Goal: Task Accomplishment & Management: Check status

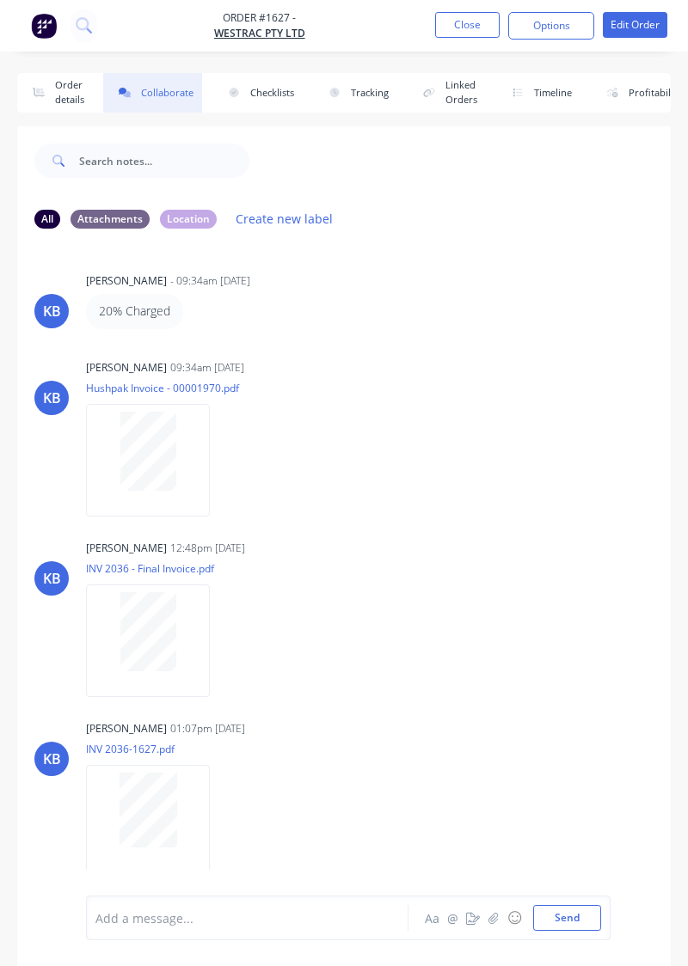
scroll to position [1085, 0]
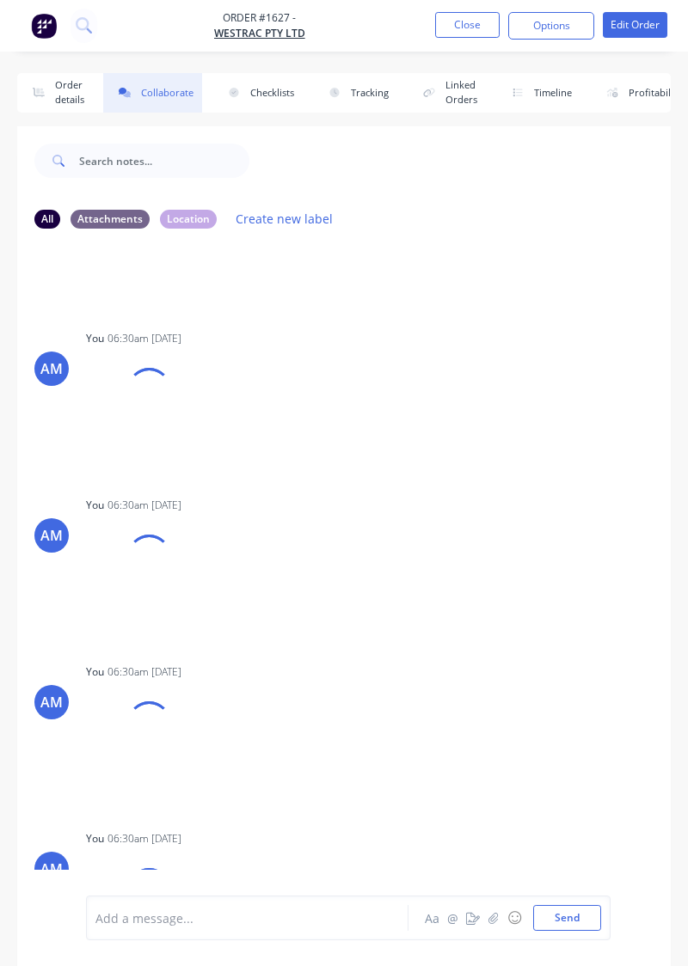
click at [608, 692] on div "AM You 06:30am [DATE] 20250930_062812.jpg Labels Download Delete" at bounding box center [343, 729] width 653 height 141
click at [474, 22] on button "Close" at bounding box center [467, 25] width 64 height 26
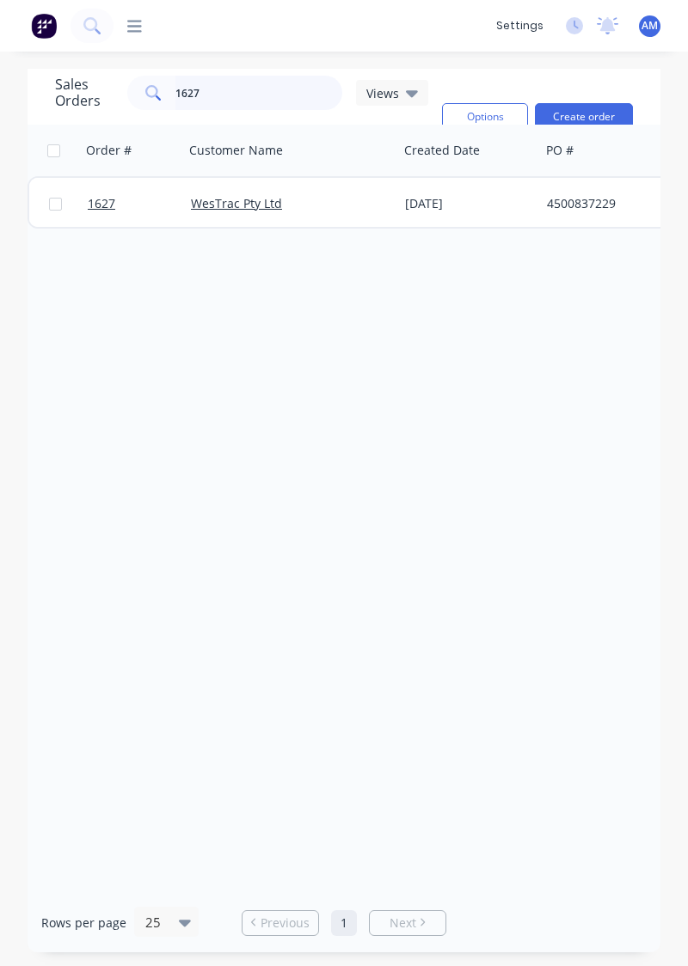
click at [289, 96] on input "1627" at bounding box center [259, 93] width 168 height 34
type input "1650"
click at [406, 225] on div "[DATE]" at bounding box center [469, 204] width 142 height 52
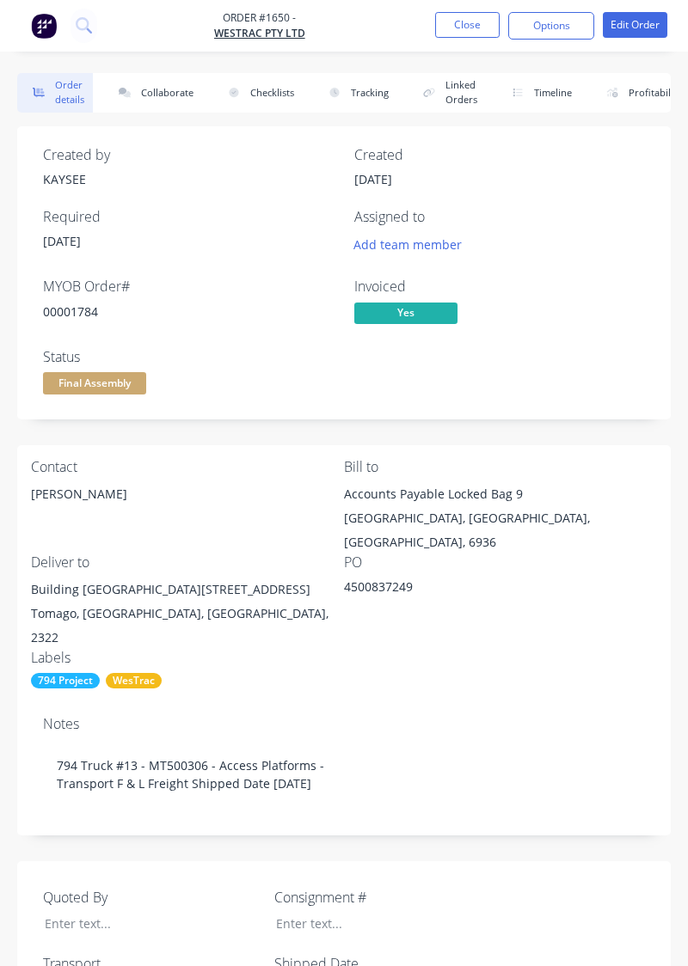
click at [180, 95] on button "Collaborate" at bounding box center [152, 93] width 99 height 40
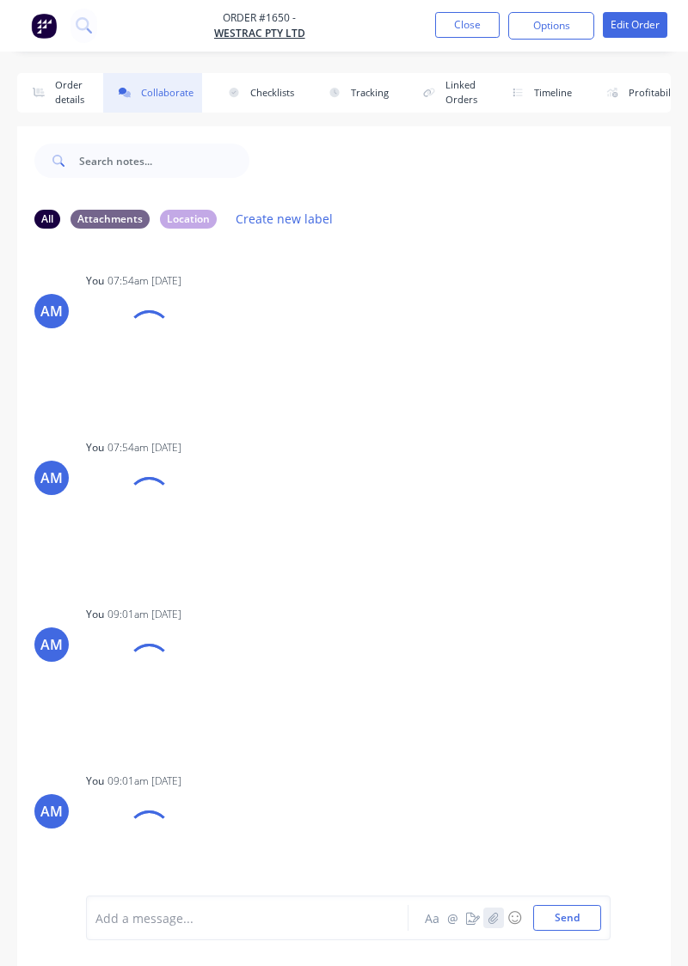
click at [497, 923] on icon "button" at bounding box center [492, 917] width 9 height 11
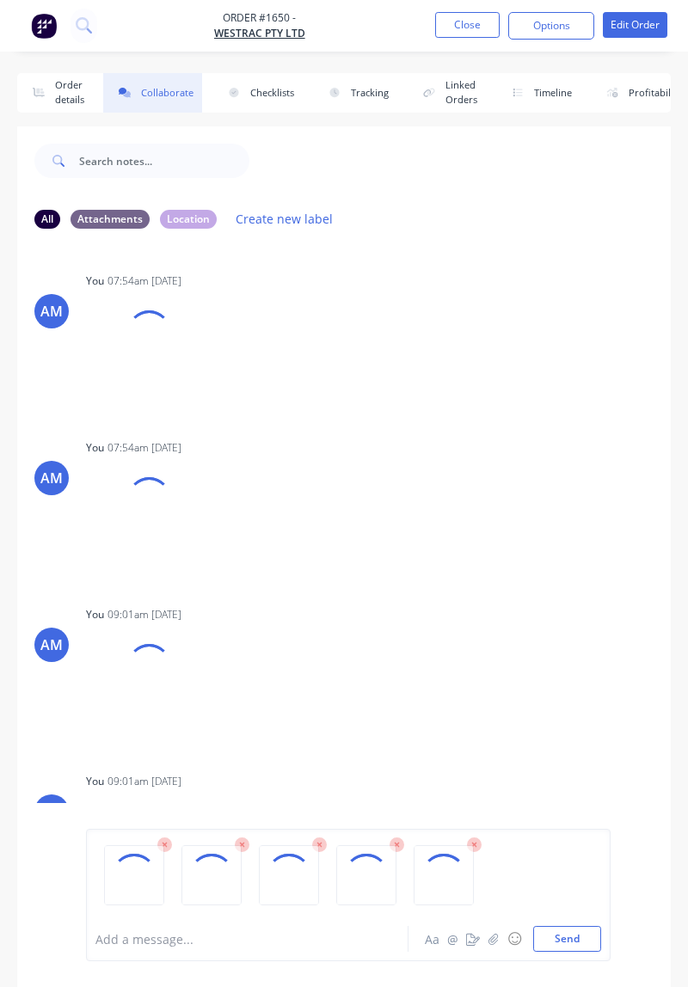
click at [586, 951] on button "Send" at bounding box center [567, 939] width 68 height 26
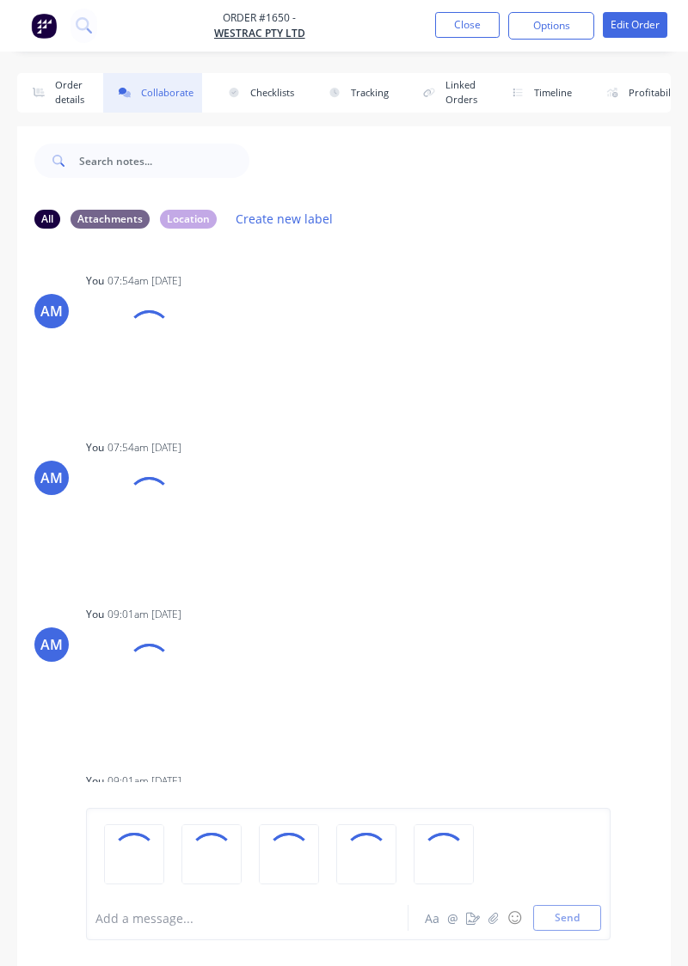
scroll to position [112, 0]
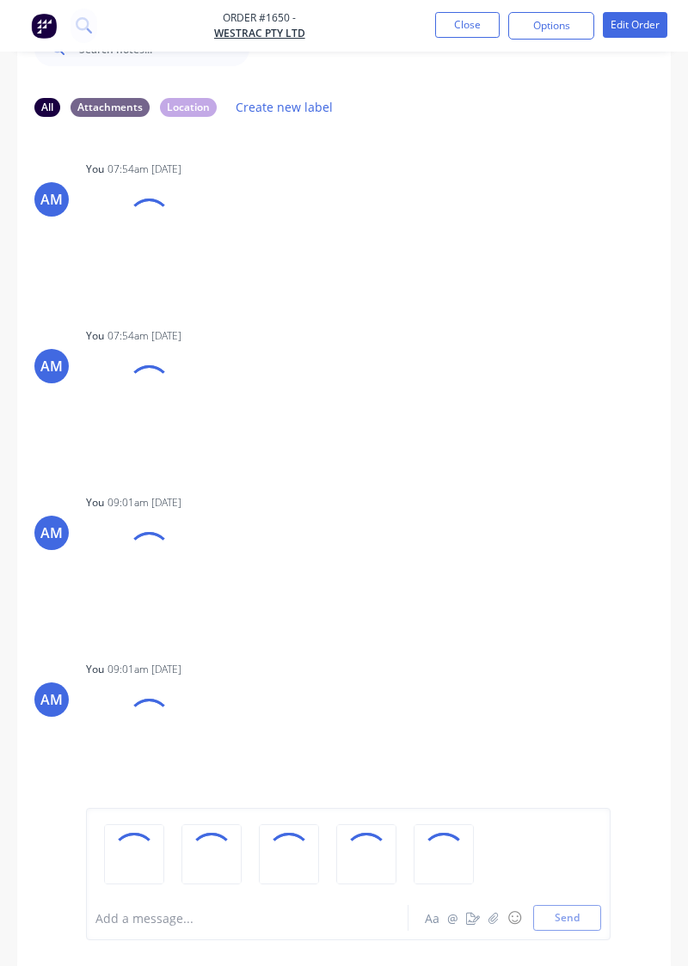
click at [511, 734] on div "AM You 09:01am [DATE] 17566812635708185694851633339064.jpg Labels Download Dele…" at bounding box center [343, 727] width 653 height 141
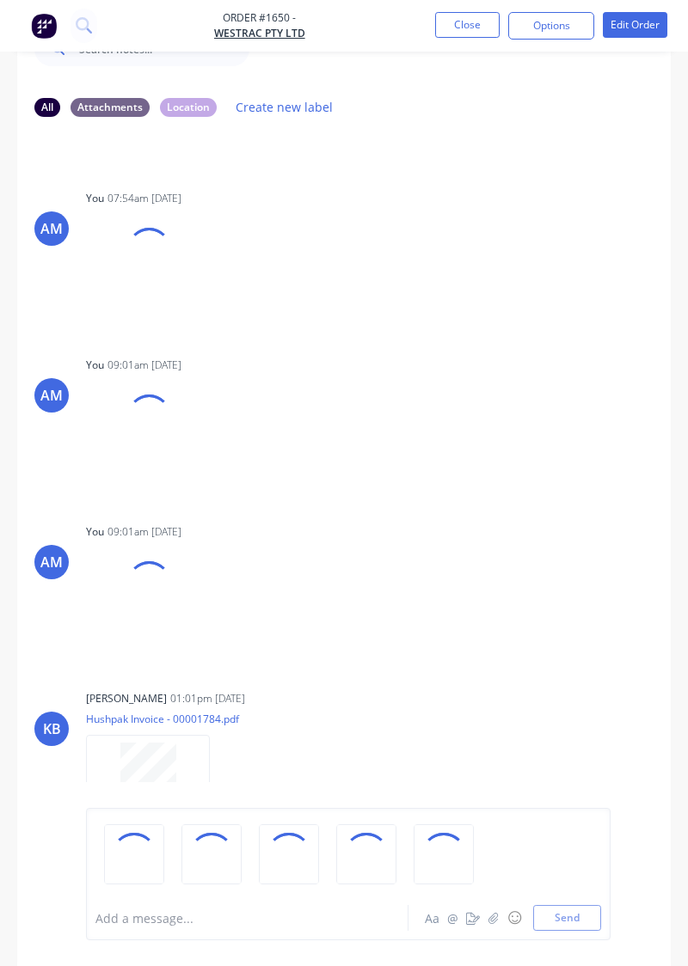
click at [587, 552] on div "AM You 09:01am [DATE] 17566812635708185694851633339064.jpg Labels Download Dele…" at bounding box center [343, 589] width 653 height 141
click at [640, 669] on div "AM You 07:54am [DATE] 17564180494112860622471597080571.jpg Labels Download Dele…" at bounding box center [343, 457] width 653 height 652
click at [546, 700] on div "KB [PERSON_NAME] 01:01pm [DATE] Hushpak Invoice - 00001784.pdf Labels Download" at bounding box center [343, 763] width 653 height 155
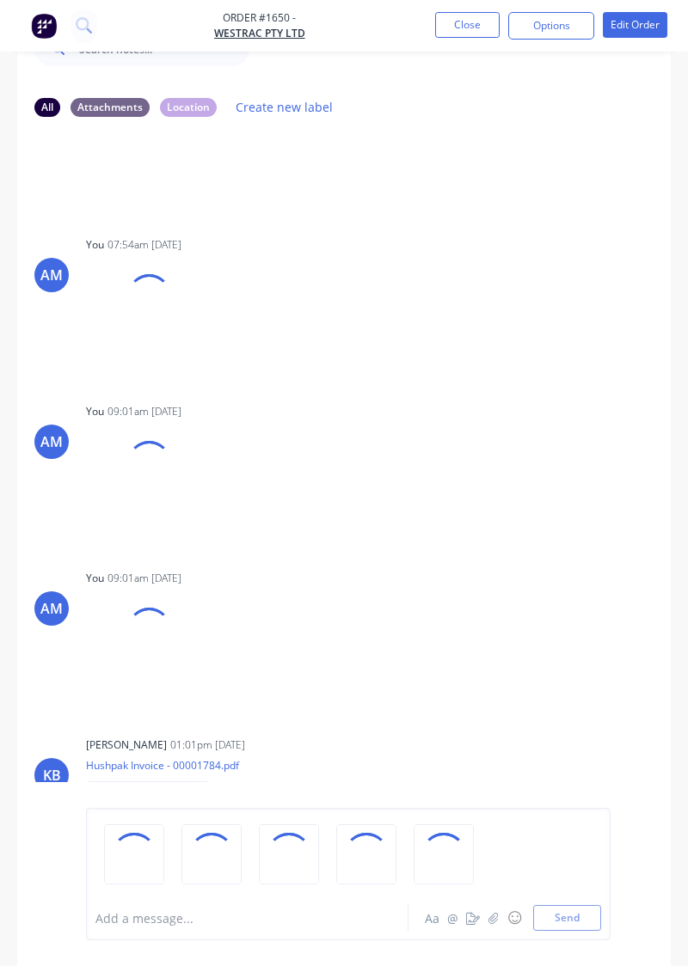
scroll to position [100, 0]
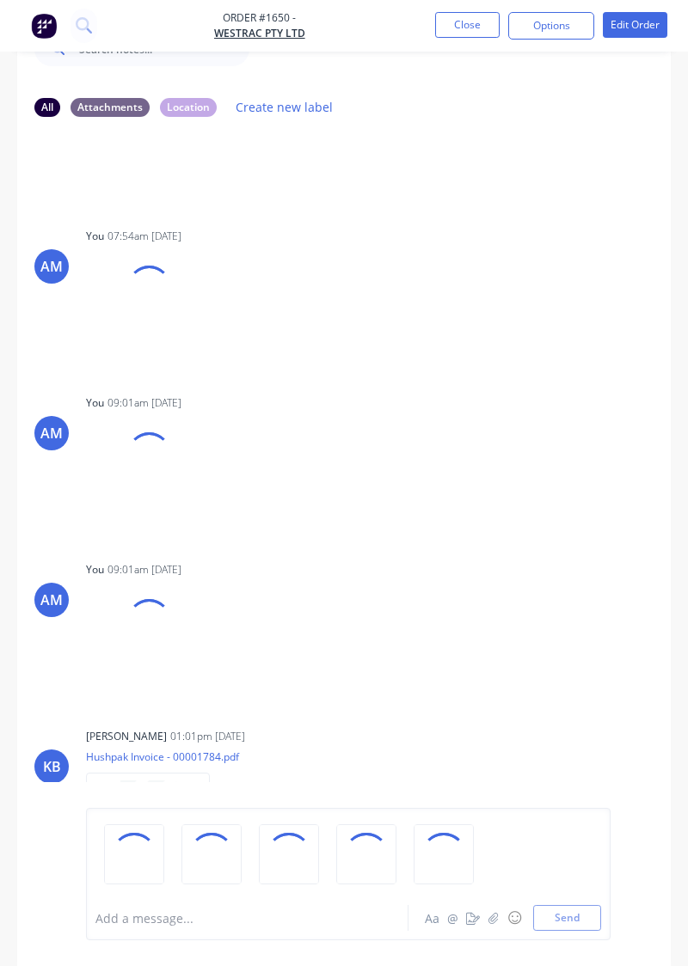
click at [589, 665] on div "AM You 09:01am [DATE] 17566812635708185694851633339064.jpg Labels Download Dele…" at bounding box center [343, 627] width 653 height 141
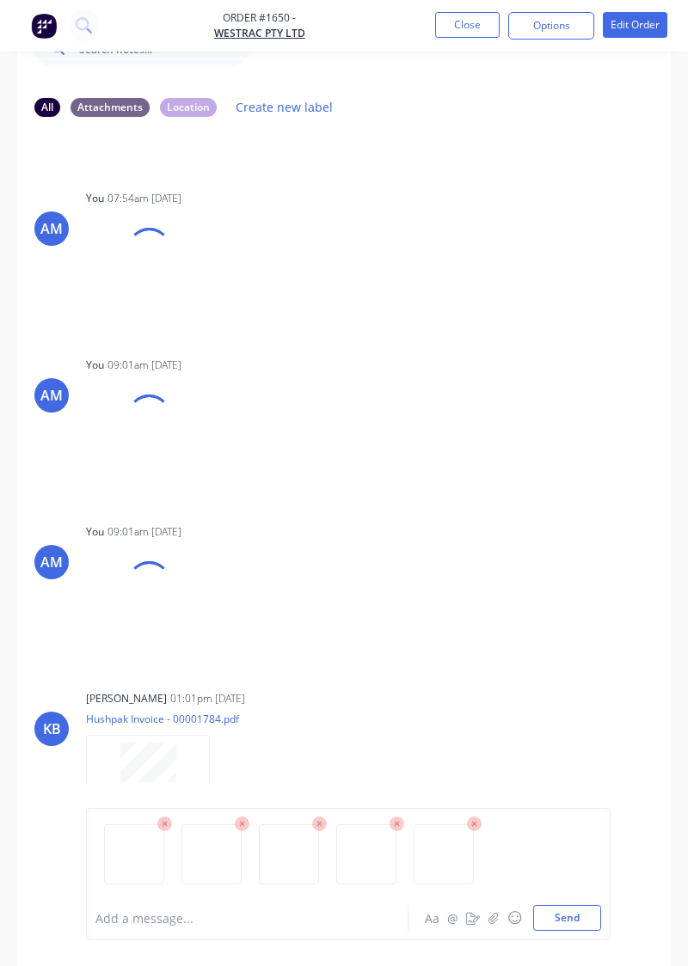
click at [576, 931] on button "Send" at bounding box center [567, 918] width 68 height 26
click at [593, 965] on div "Add a message... Aa @ ☺ Send" at bounding box center [343, 874] width 653 height 184
click at [587, 965] on div "Add a message... Aa @ ☺ Send" at bounding box center [343, 874] width 653 height 184
click at [563, 931] on button "Send" at bounding box center [567, 918] width 68 height 26
click at [584, 965] on div "Add a message... Aa @ ☺ Send" at bounding box center [343, 874] width 653 height 184
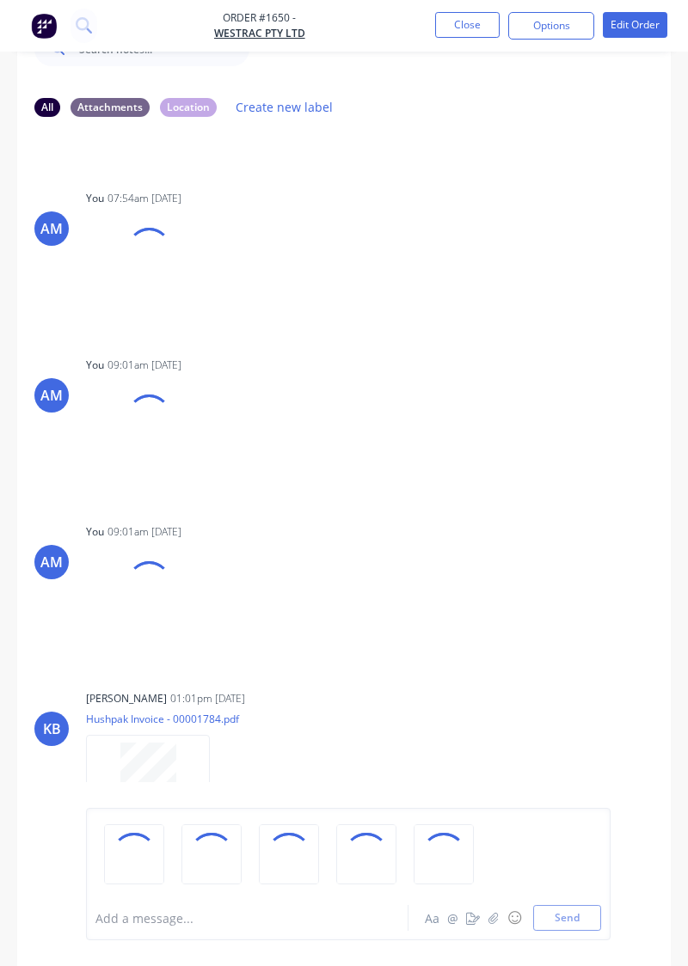
click at [539, 644] on div "AM You 09:01am [DATE] 17566812635708185694851633339064.jpg Labels Download Dele…" at bounding box center [343, 589] width 653 height 141
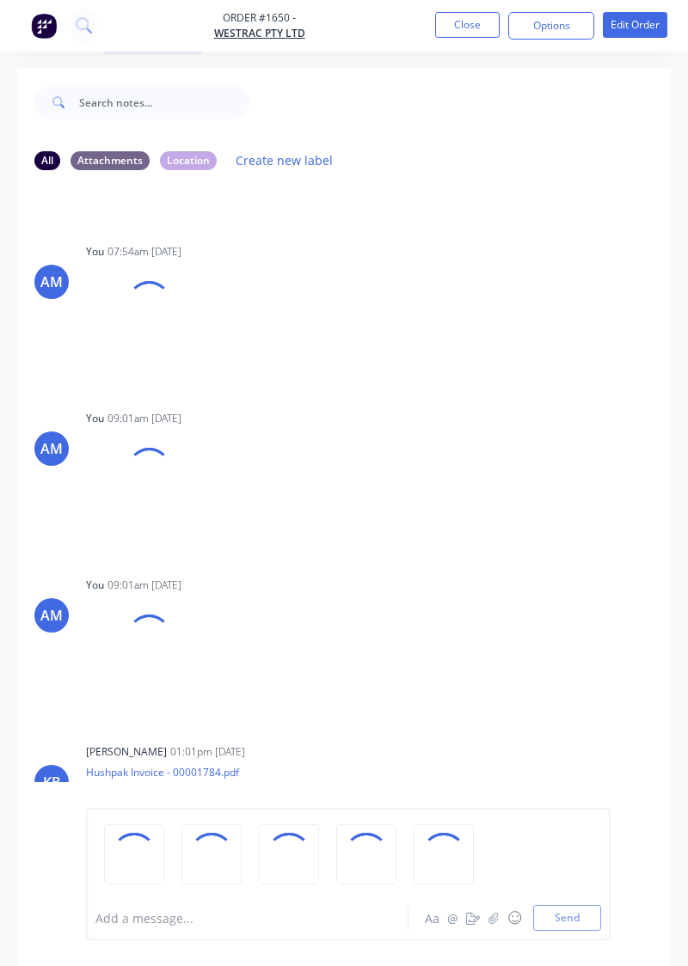
click at [566, 703] on div "AM You 09:01am [DATE] 17566812635708185694851633339064.jpg Labels Download Dele…" at bounding box center [343, 642] width 653 height 141
click at [592, 965] on div "Add a message... Aa @ ☺ Send" at bounding box center [343, 874] width 653 height 184
click at [576, 965] on div "Add a message... Aa @ ☺ Send" at bounding box center [343, 874] width 653 height 184
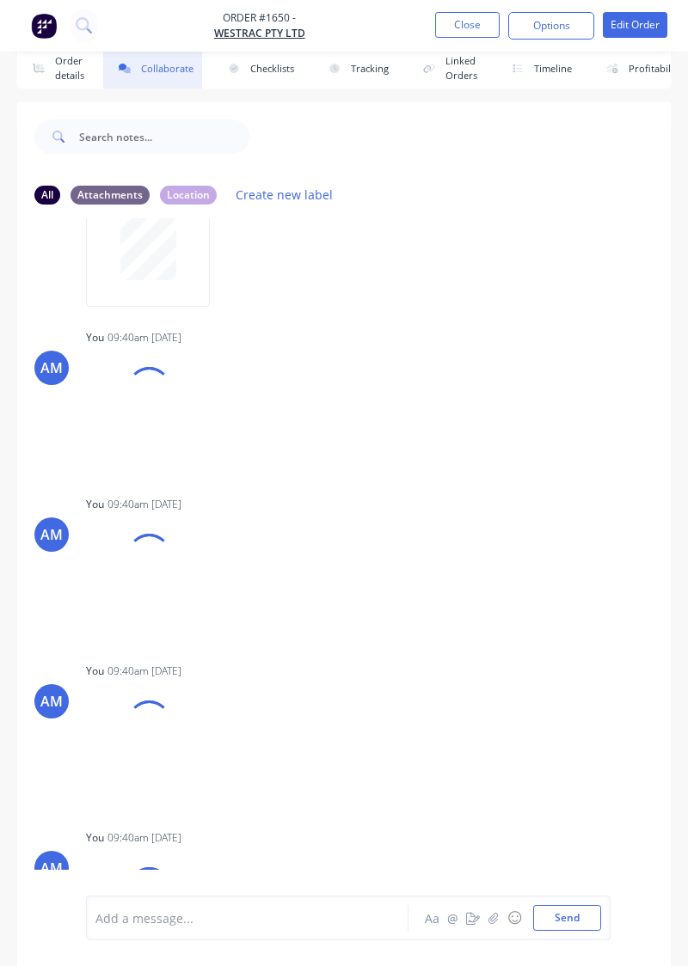
scroll to position [957, 0]
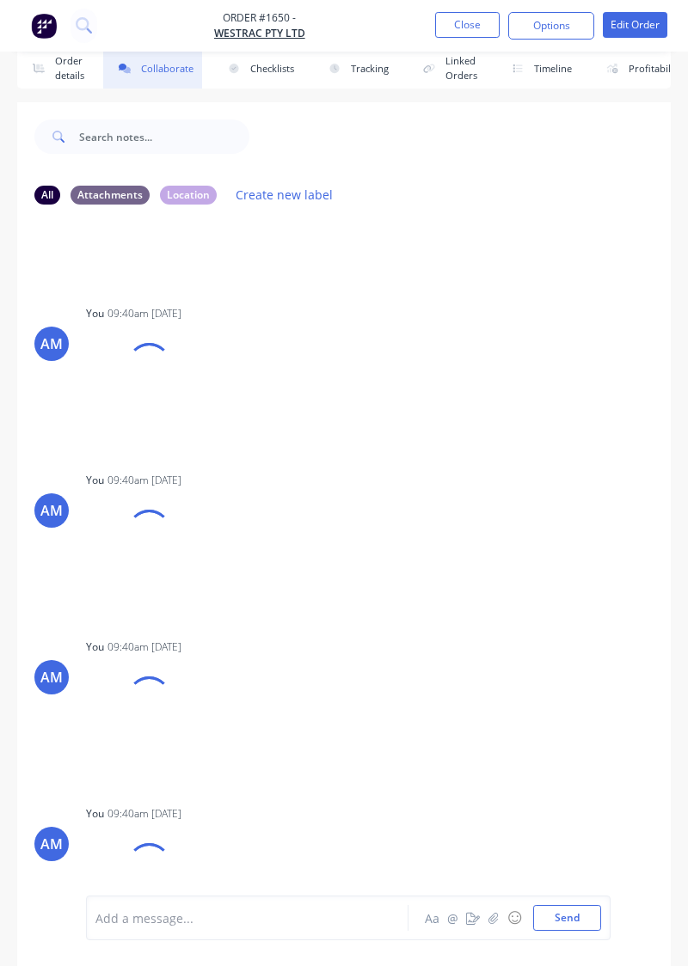
click at [473, 28] on button "Close" at bounding box center [467, 25] width 64 height 26
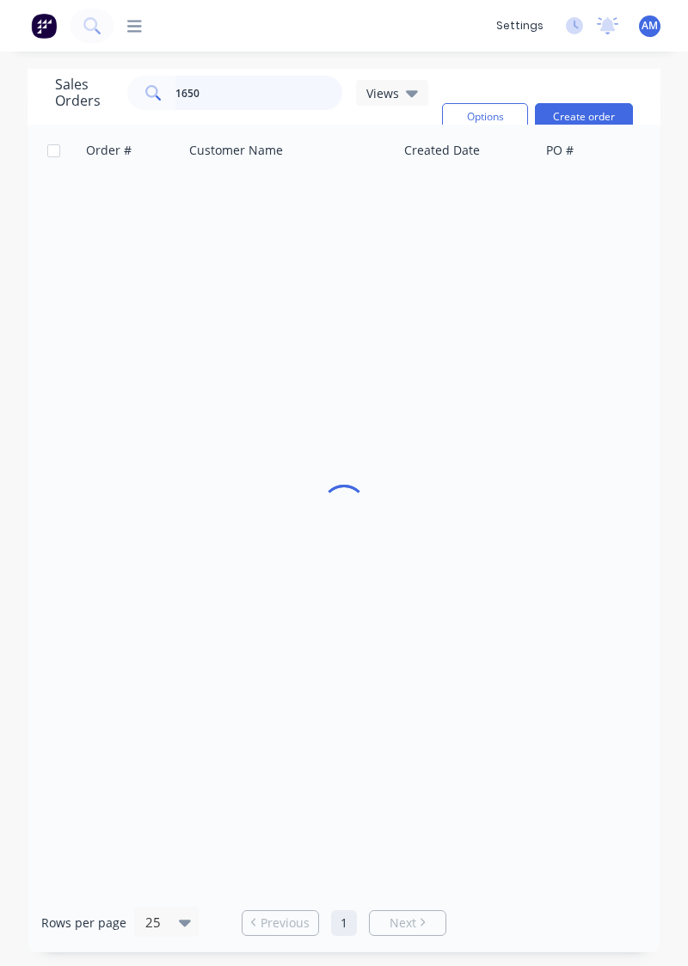
click at [273, 87] on input "1650" at bounding box center [259, 93] width 168 height 34
type input "1"
type input "1604"
click at [521, 207] on div "[DATE]" at bounding box center [469, 203] width 128 height 17
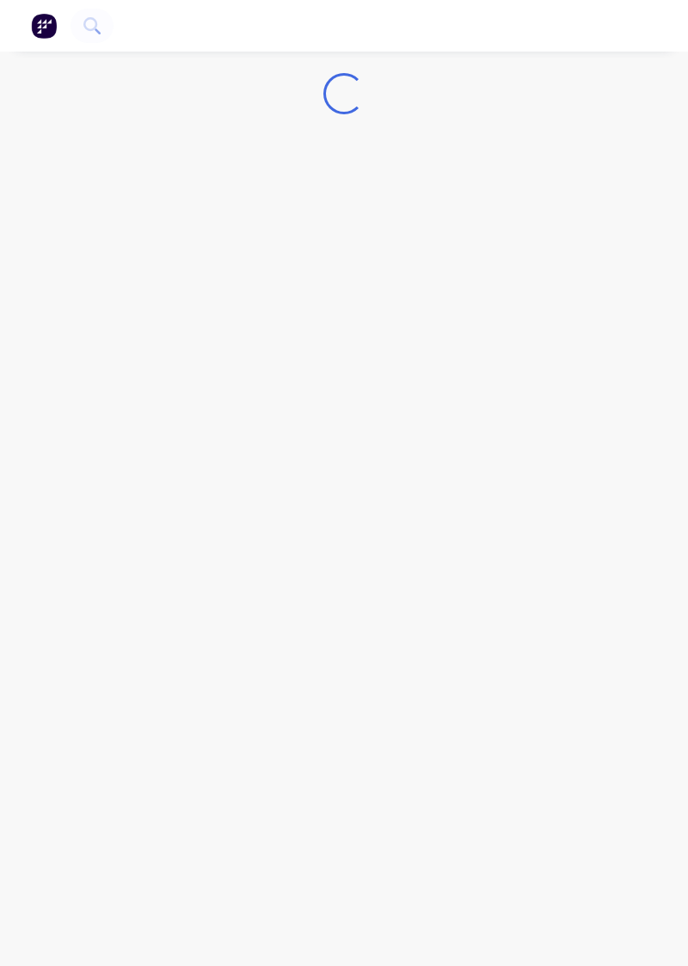
click at [420, 550] on div "Loading..." at bounding box center [344, 483] width 688 height 966
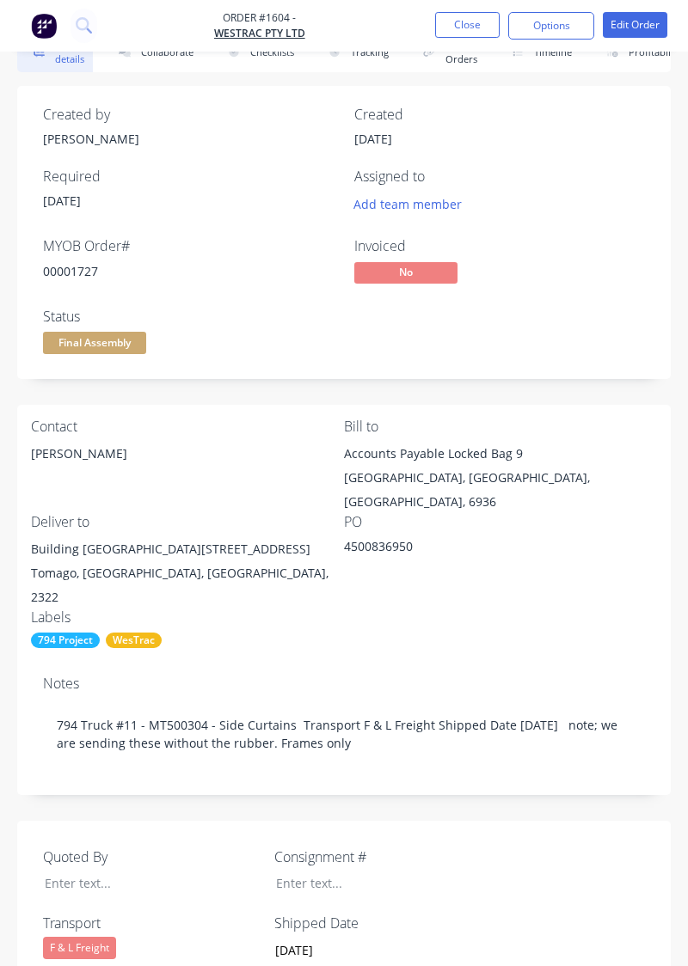
scroll to position [41, 0]
click at [678, 402] on div "Order details Collaborate Checklists 0/0 Tracking Linked Orders Timeline Profit…" at bounding box center [344, 876] width 688 height 1688
